Goal: Transaction & Acquisition: Purchase product/service

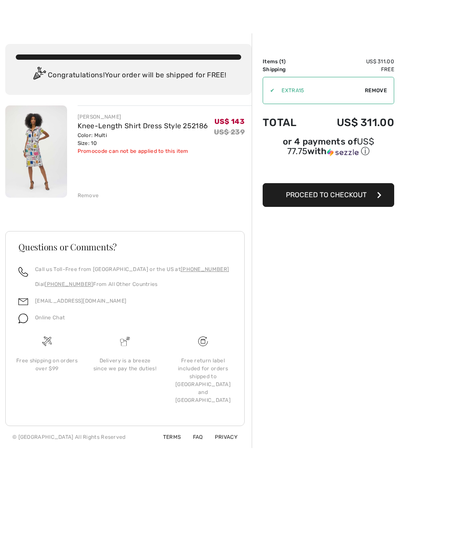
scroll to position [10, 0]
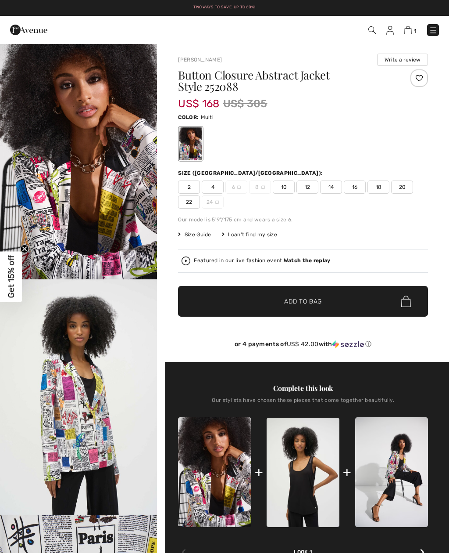
checkbox input "true"
click at [290, 188] on span "10" at bounding box center [284, 186] width 22 height 13
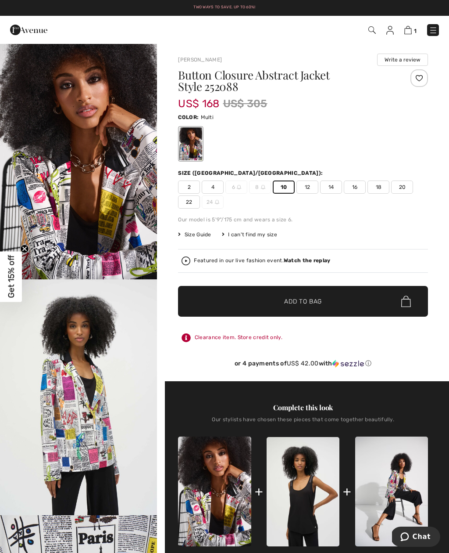
click at [362, 302] on span "✔ Added to Bag Add to Bag" at bounding box center [303, 301] width 250 height 31
click at [412, 30] on img at bounding box center [408, 30] width 7 height 8
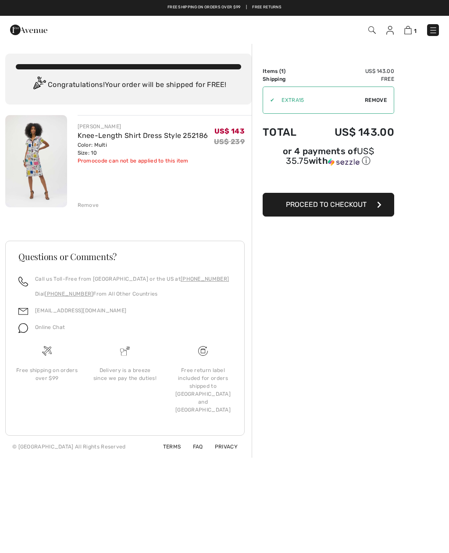
click at [35, 165] on img at bounding box center [36, 161] width 62 height 92
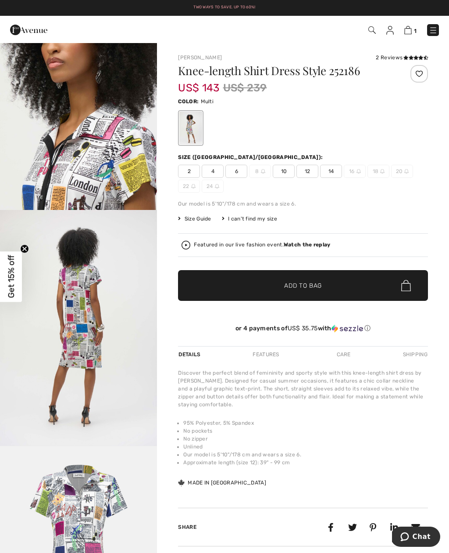
scroll to position [777, 0]
click at [346, 288] on span "✔ Added to Bag Add to Bag" at bounding box center [303, 285] width 250 height 31
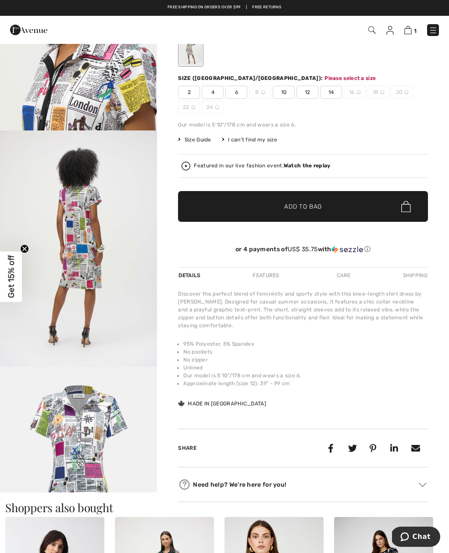
scroll to position [90, 0]
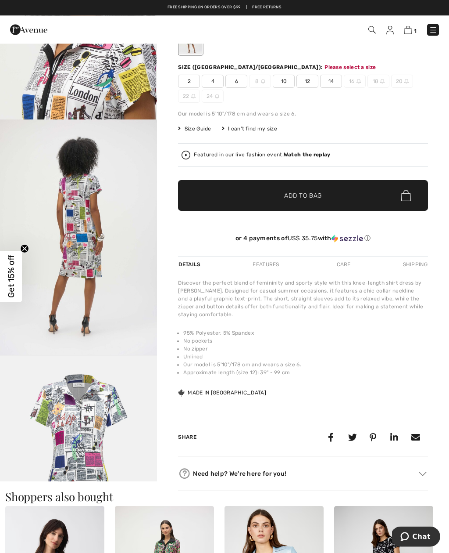
click at [308, 192] on span "Add to Bag" at bounding box center [303, 195] width 38 height 9
click at [288, 79] on span "10" at bounding box center [284, 81] width 22 height 13
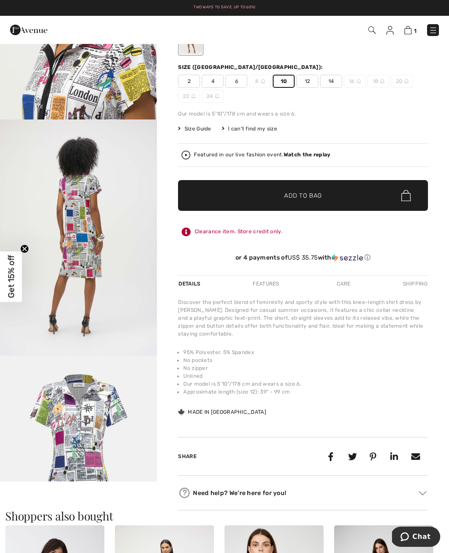
click at [311, 197] on span "Add to Bag" at bounding box center [303, 195] width 38 height 9
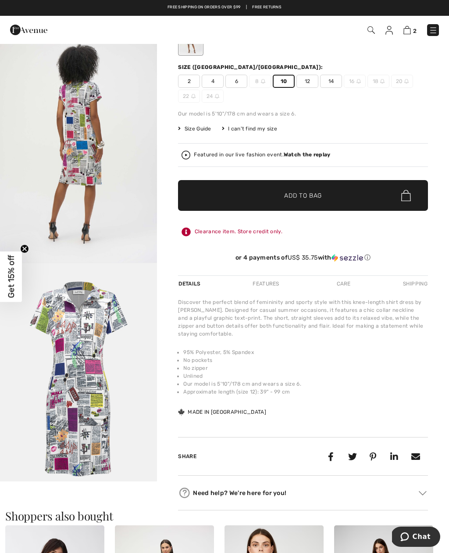
scroll to position [934, 0]
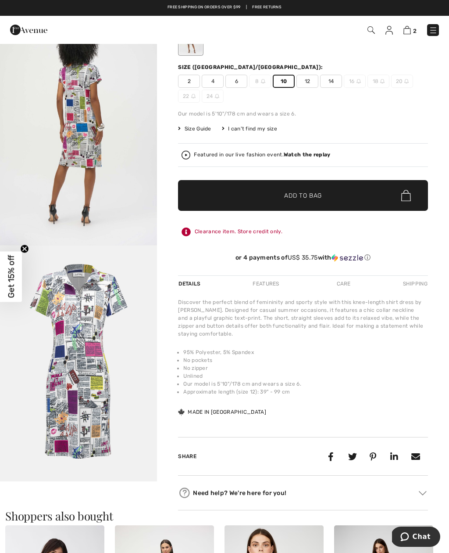
click at [112, 339] on img "5 / 5" at bounding box center [78, 363] width 157 height 236
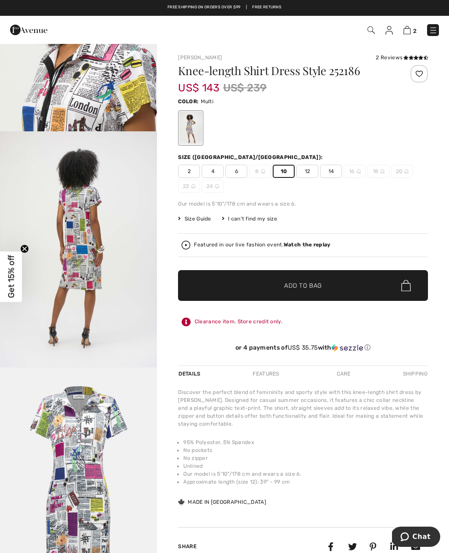
click at [411, 33] on img at bounding box center [407, 30] width 7 height 8
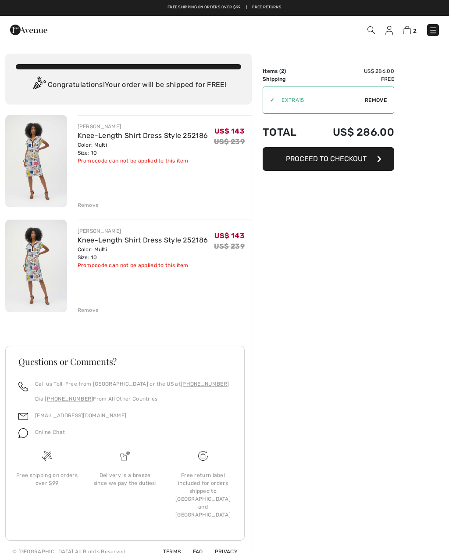
checkbox input "true"
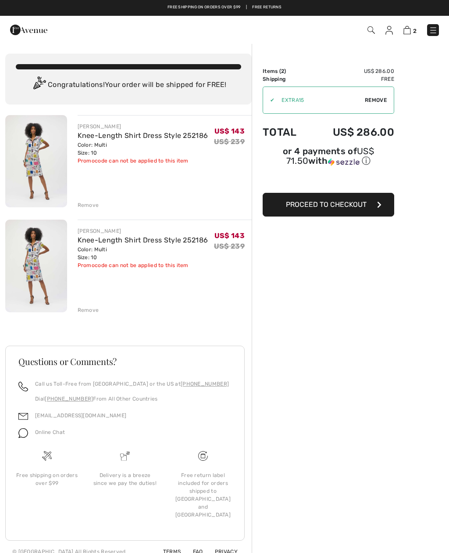
click at [93, 313] on div "Remove" at bounding box center [89, 310] width 22 height 8
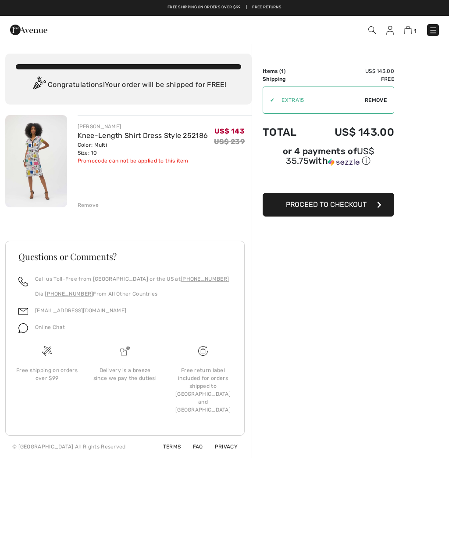
click at [350, 211] on button "Proceed to Checkout" at bounding box center [329, 205] width 132 height 24
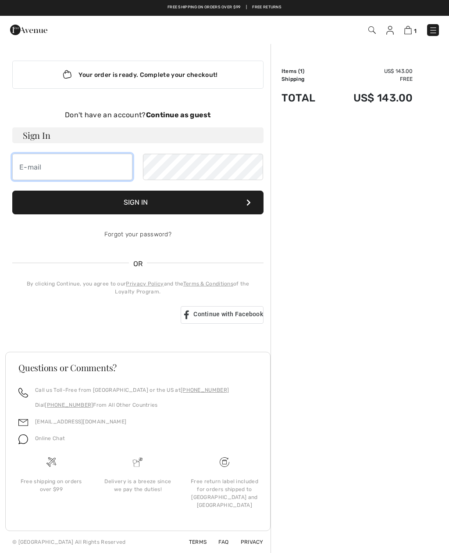
click at [42, 173] on input "email" at bounding box center [72, 167] width 120 height 26
type input "carmen.fulop1@gmail.com"
click at [178, 115] on strong "Continue as guest" at bounding box center [178, 115] width 65 height 8
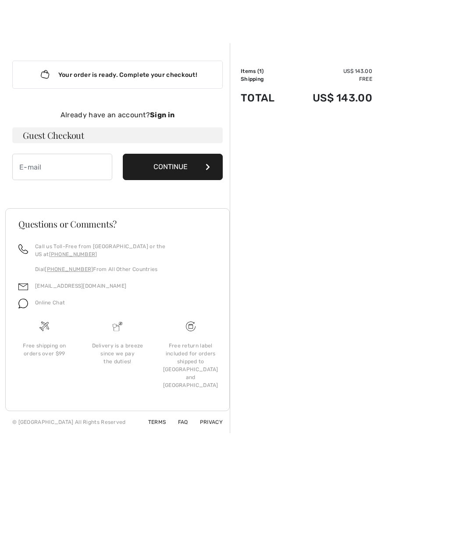
click at [200, 161] on button "Continue" at bounding box center [173, 167] width 100 height 26
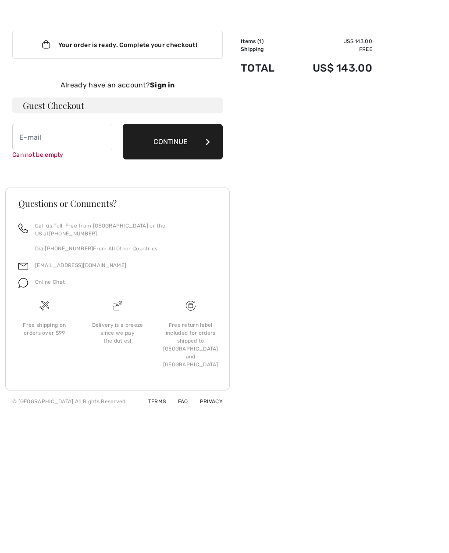
scroll to position [30, 0]
click at [35, 136] on input "email" at bounding box center [62, 137] width 100 height 26
type input "carmen.fulop1@gmail.com"
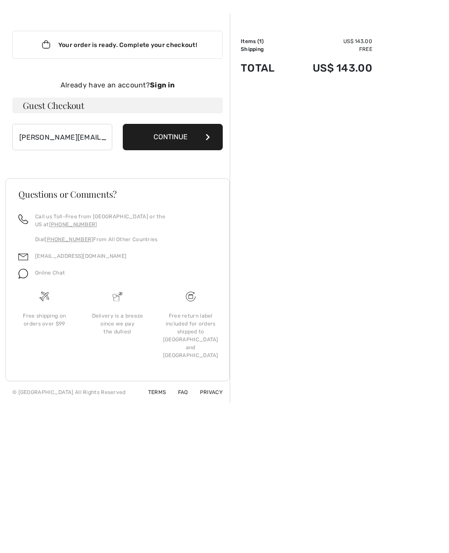
click at [190, 136] on button "Continue" at bounding box center [173, 137] width 100 height 26
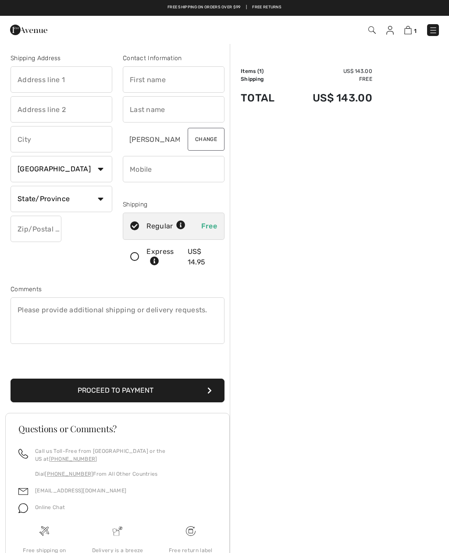
click at [45, 81] on input "text" at bounding box center [62, 79] width 102 height 26
type input "[STREET_ADDRESS]"
type input "Hackensack"
select select "0"
type input "07601"
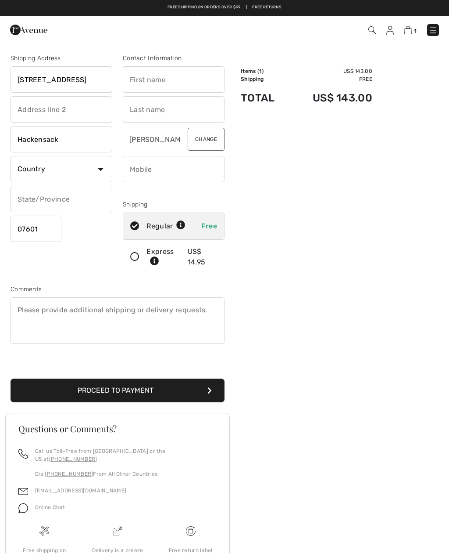
type input "[PERSON_NAME]"
click at [151, 169] on input "phone" at bounding box center [174, 169] width 102 height 26
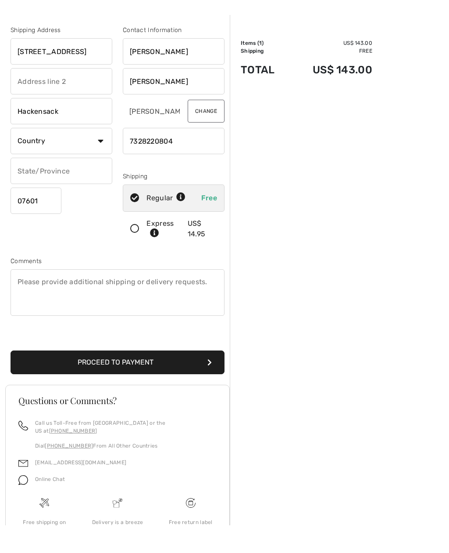
type input "7328220804"
click at [43, 186] on input "text" at bounding box center [62, 199] width 102 height 26
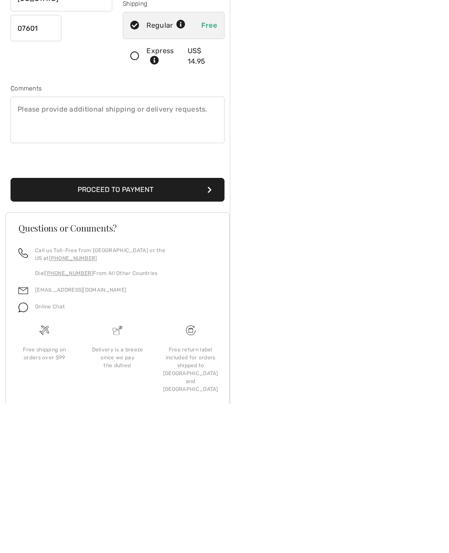
scroll to position [61, 0]
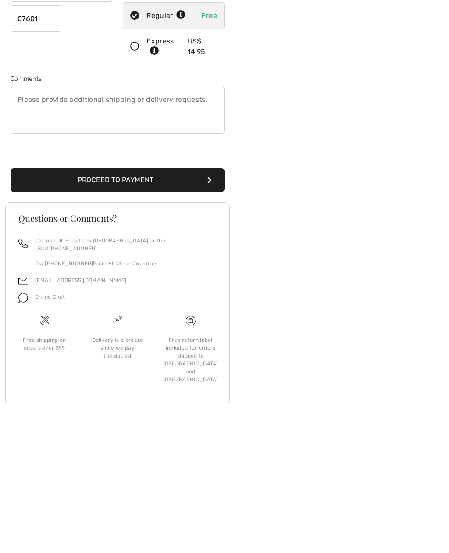
type input "[US_STATE]"
click at [169, 317] on button "Proceed to Payment" at bounding box center [118, 329] width 214 height 24
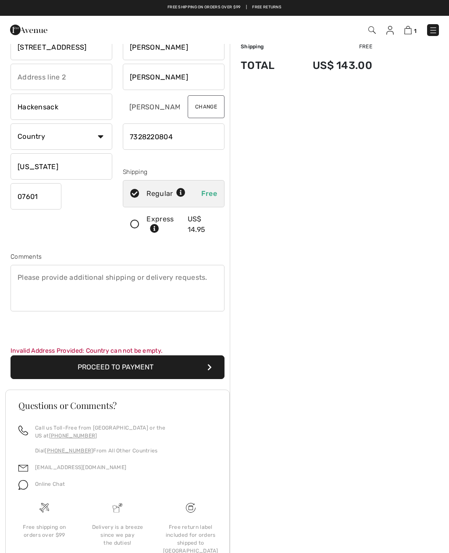
click at [121, 372] on button "Proceed to Payment" at bounding box center [118, 367] width 214 height 24
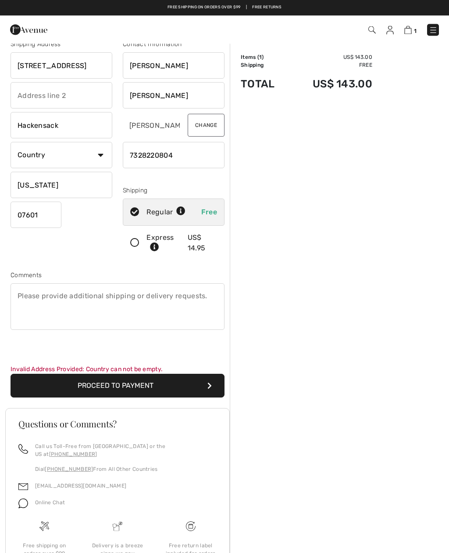
scroll to position [0, 0]
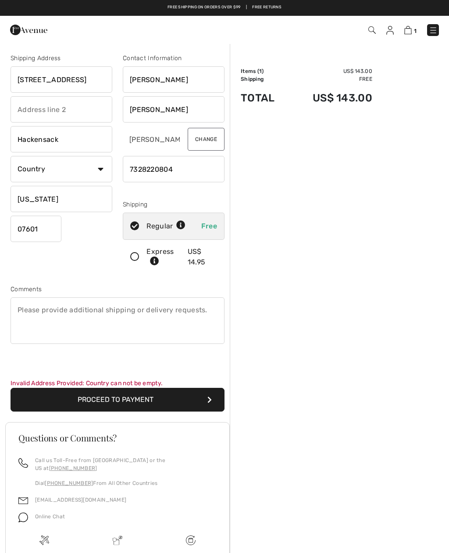
click at [84, 174] on select "Country Canada United States Afghanistan Aland Islands Albania Algeria American…" at bounding box center [62, 169] width 102 height 26
select select "US"
click at [95, 194] on select "State/Province Alabama Alaska American Samoa Arizona Arkansas California Colora…" at bounding box center [62, 199] width 102 height 26
select select "NJ"
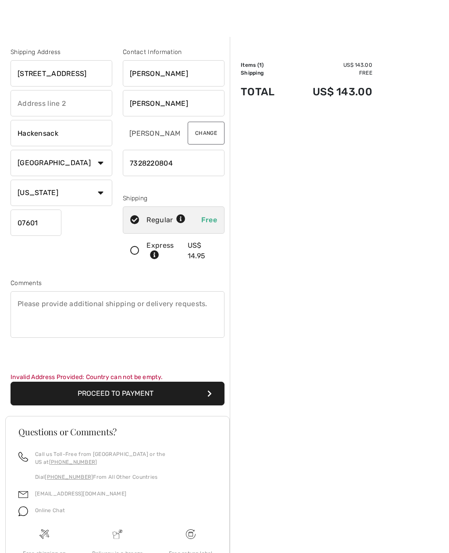
scroll to position [42, 0]
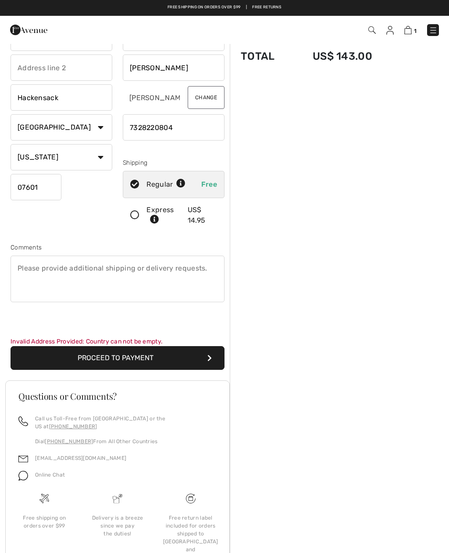
click at [138, 360] on button "Proceed to Payment" at bounding box center [118, 358] width 214 height 24
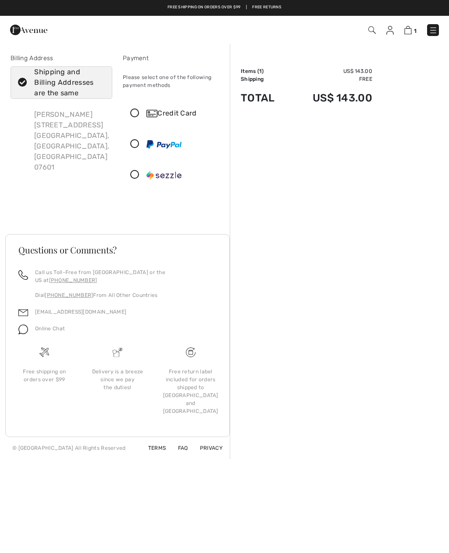
checkbox input "true"
click at [139, 118] on div "Credit Card" at bounding box center [173, 113] width 101 height 26
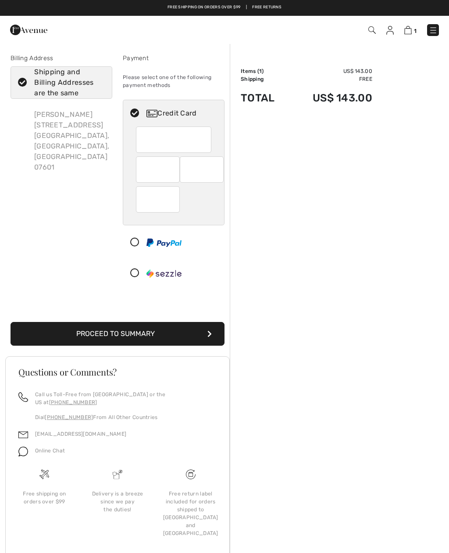
click at [436, 30] on img at bounding box center [433, 30] width 9 height 9
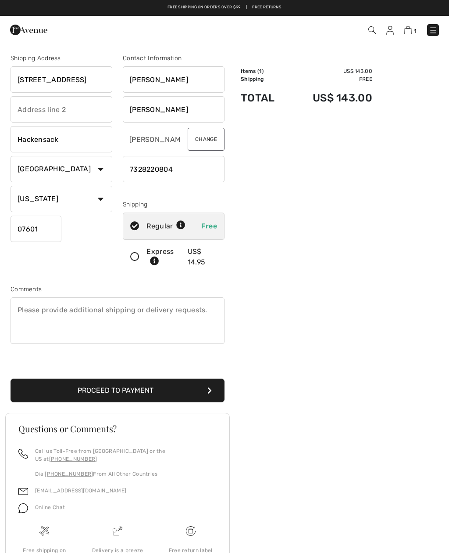
click at [412, 31] on img at bounding box center [408, 30] width 7 height 8
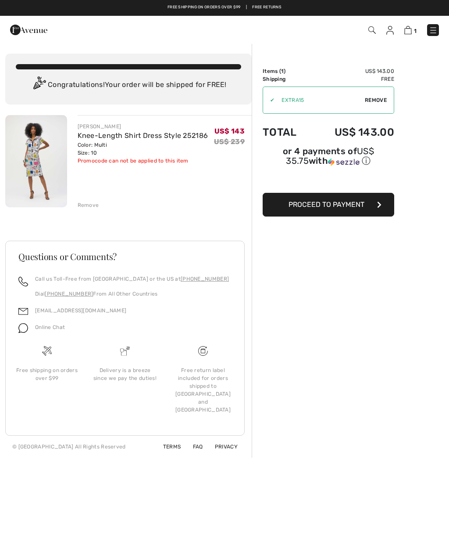
click at [360, 206] on span "Proceed to Payment" at bounding box center [327, 204] width 76 height 8
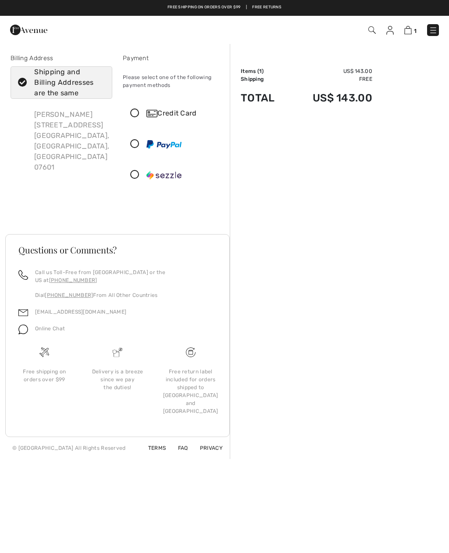
click at [133, 113] on icon at bounding box center [134, 113] width 23 height 9
